Goal: Book appointment/travel/reservation

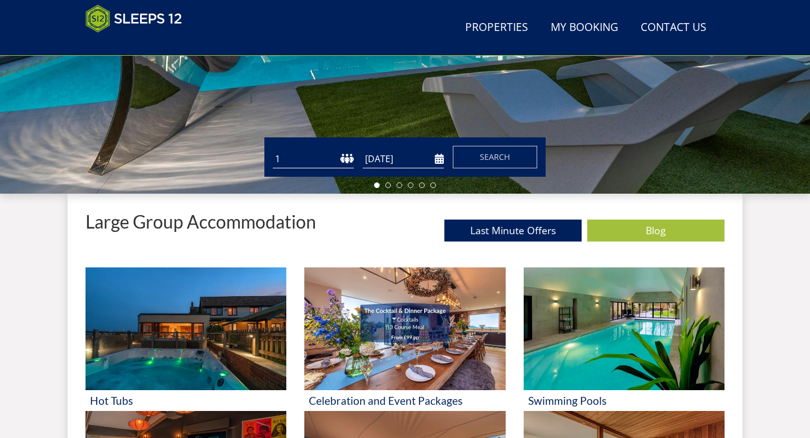
scroll to position [269, 0]
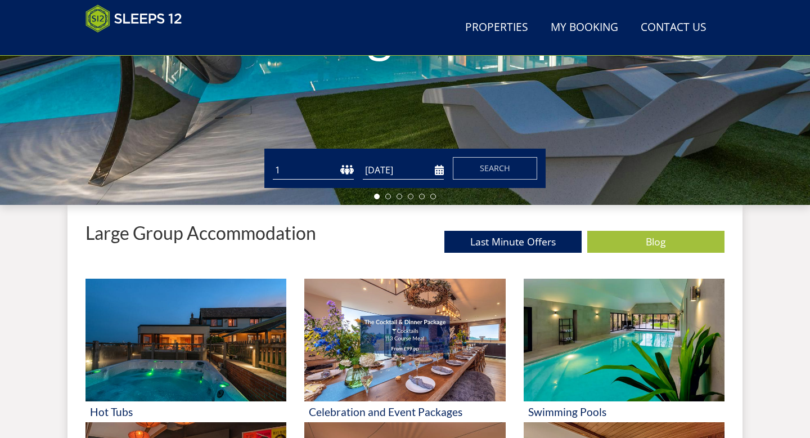
click at [351, 171] on select "1 2 3 4 5 6 7 8 9 10 11 12 13 14 15 16 17 18 19 20 21 22 23 24 25 26 27 28 29 3…" at bounding box center [313, 170] width 81 height 19
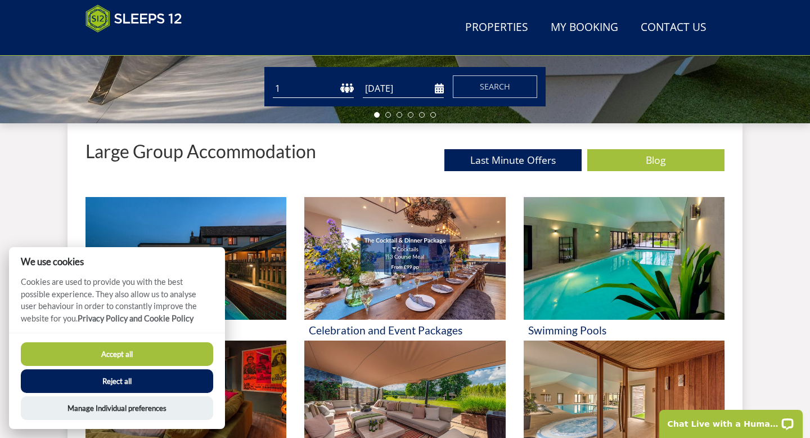
scroll to position [376, 0]
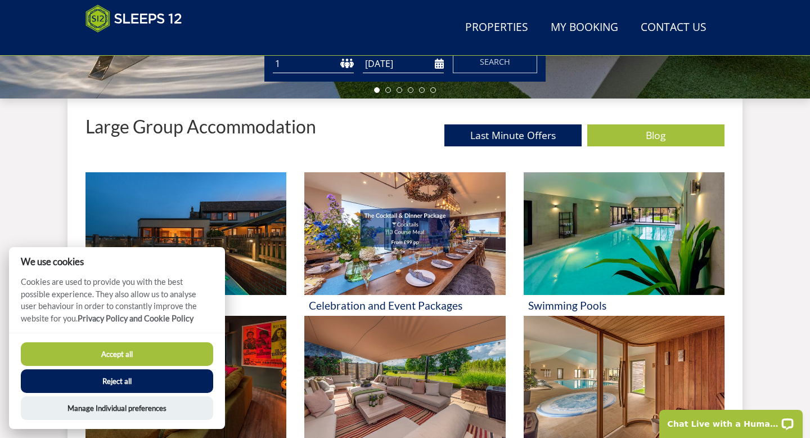
click at [346, 63] on select "1 2 3 4 5 6 7 8 9 10 11 12 13 14 15 16 17 18 19 20 21 22 23 24 25 26 27 28 29 3…" at bounding box center [313, 64] width 81 height 19
select select "24"
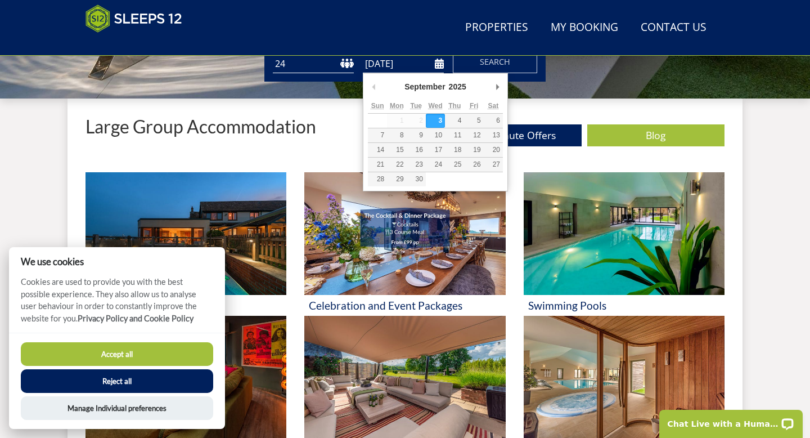
click at [439, 69] on input "[DATE]" at bounding box center [403, 64] width 81 height 19
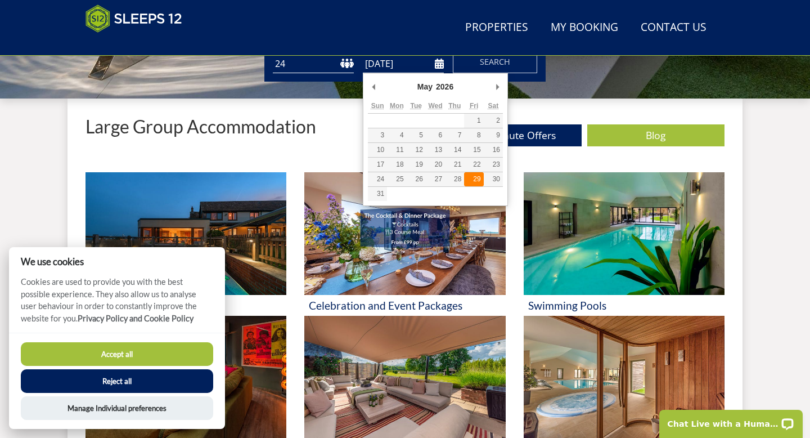
type input "[DATE]"
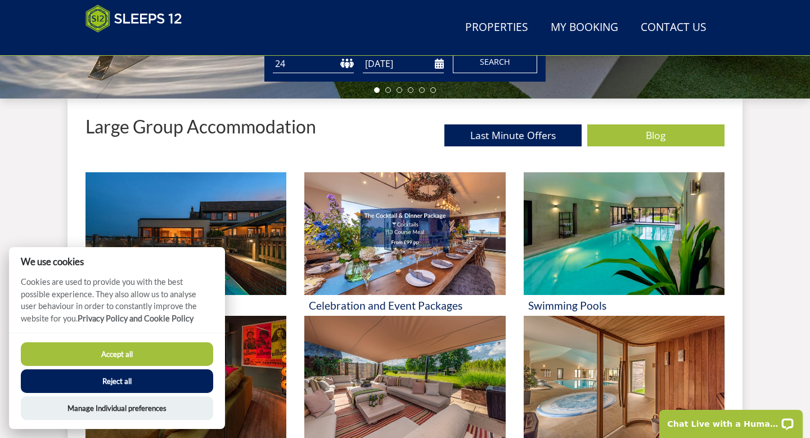
click at [491, 69] on button "Search" at bounding box center [495, 62] width 84 height 22
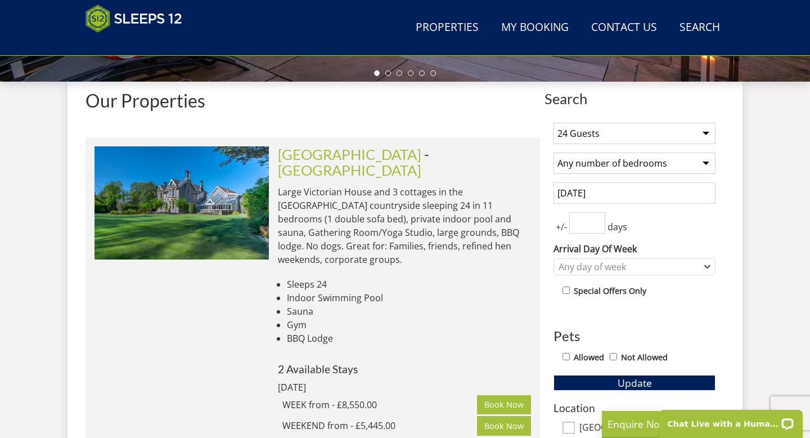
scroll to position [403, 0]
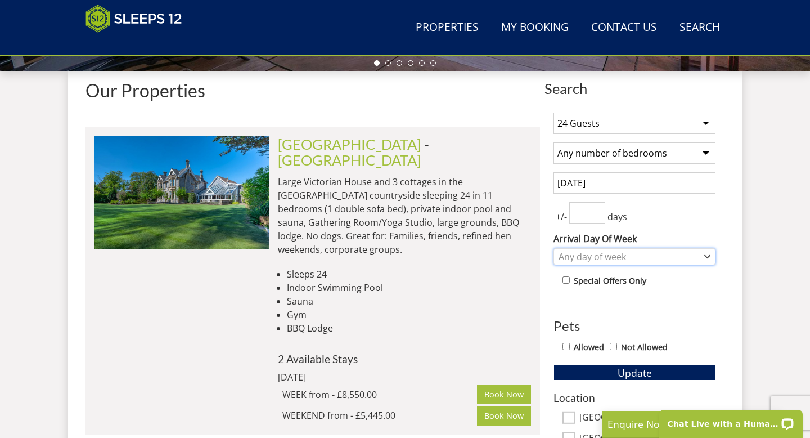
click at [606, 250] on div "Any day of week" at bounding box center [629, 256] width 146 height 12
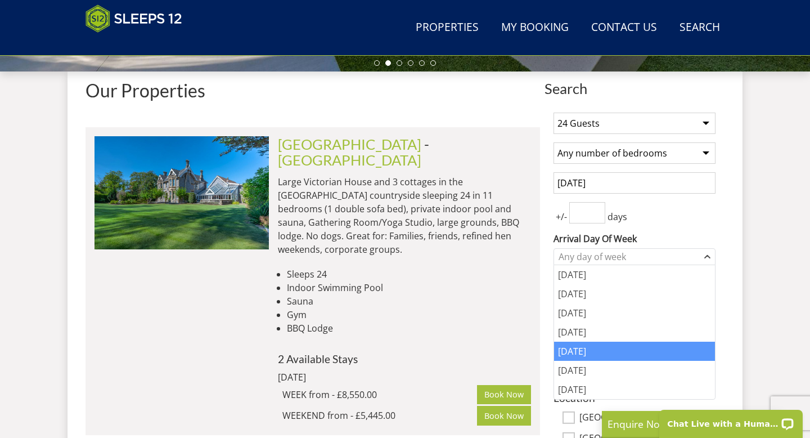
click at [583, 354] on div "[DATE]" at bounding box center [634, 350] width 161 height 19
click at [694, 231] on div "1 Guest 2 Guests 3 Guests 4 Guests 5 Guests 6 Guests 7 Guests 8 Guests 9 Guests…" at bounding box center [634, 341] width 180 height 477
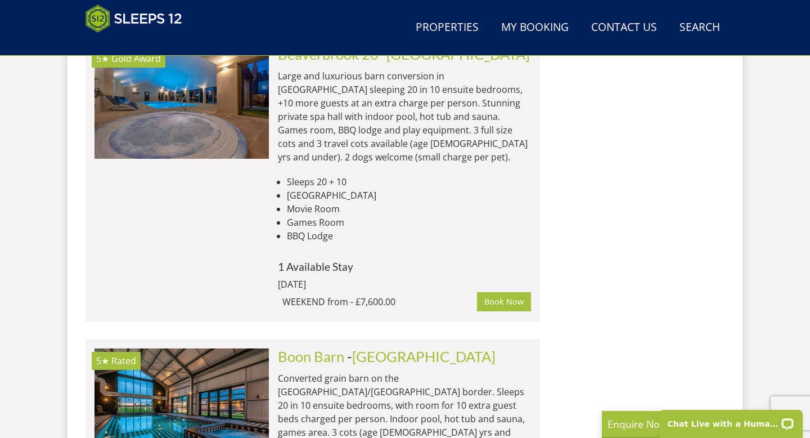
scroll to position [1912, 0]
